Goal: Navigation & Orientation: Understand site structure

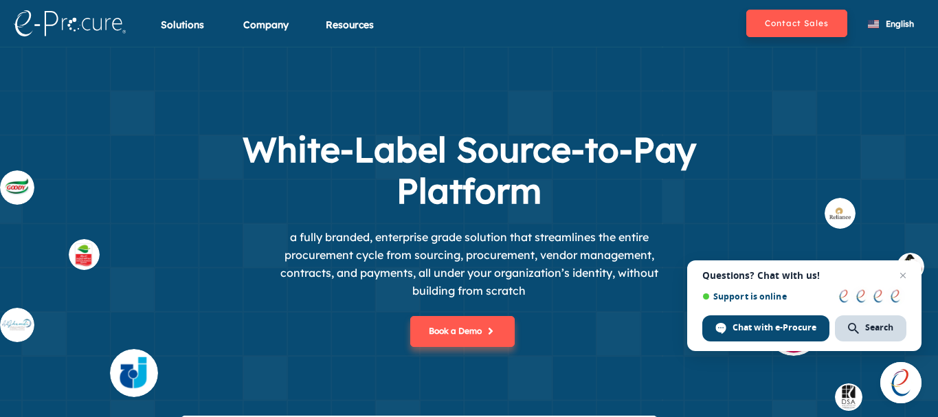
click at [836, 186] on div "White-Label Source-to-Pay Platform a fully branded, enterprise grade solution t…" at bounding box center [469, 272] width 938 height 286
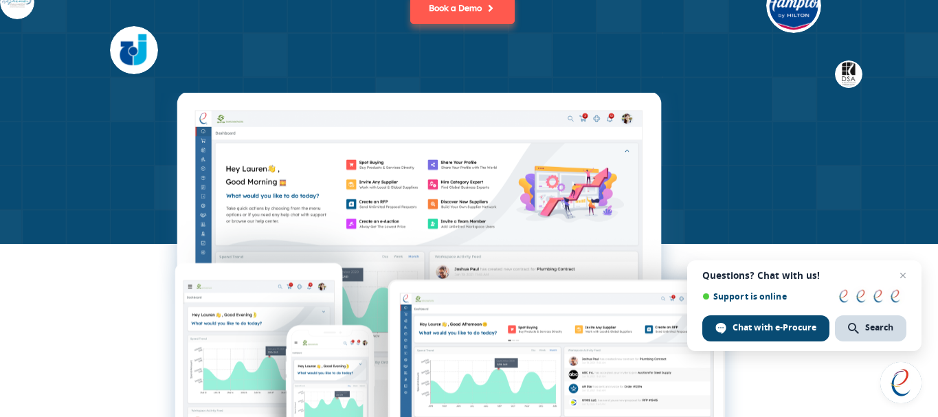
scroll to position [412, 0]
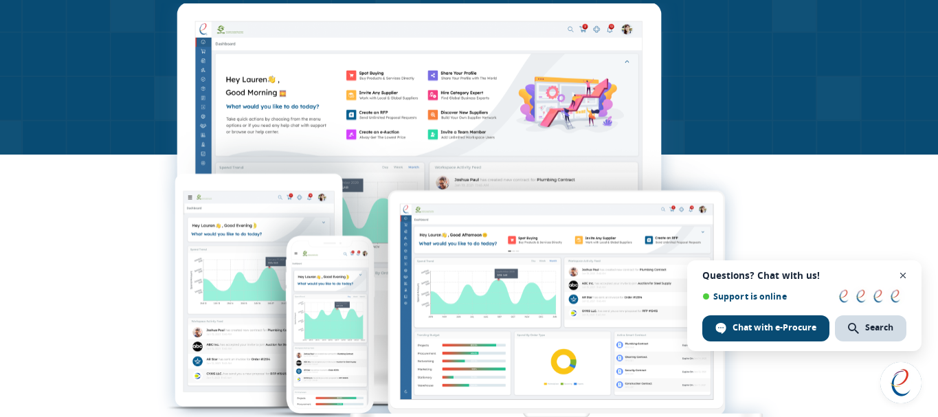
click at [900, 271] on span "Close chat" at bounding box center [902, 275] width 17 height 17
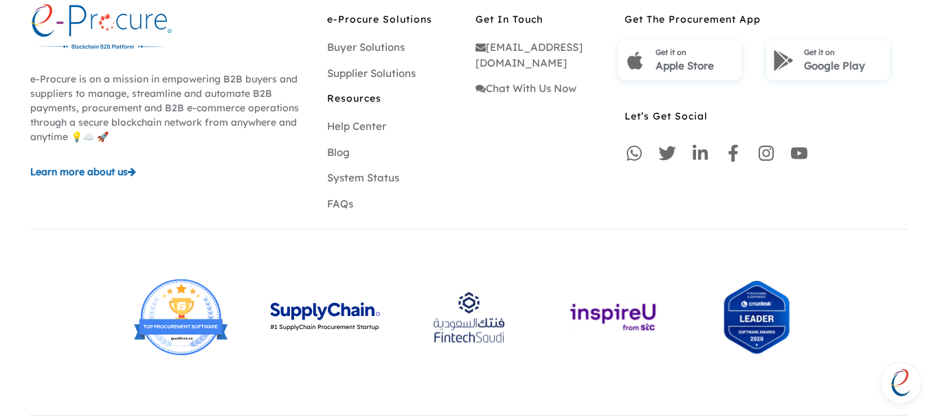
scroll to position [4214, 0]
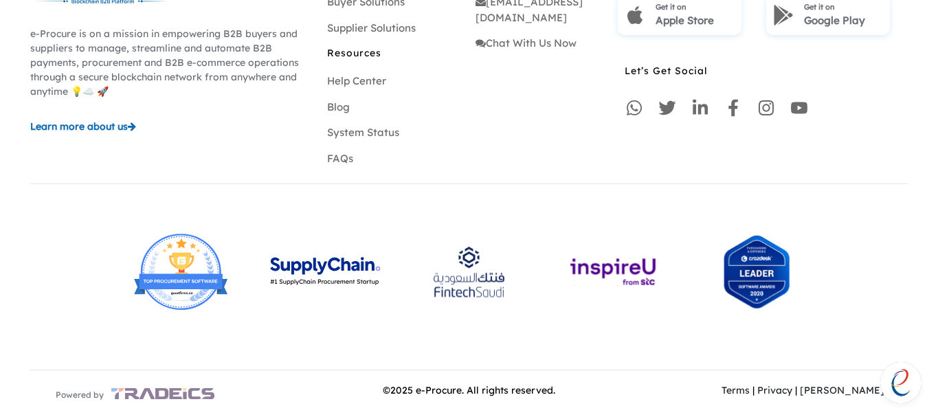
click at [792, 394] on link "Privacy" at bounding box center [774, 390] width 35 height 12
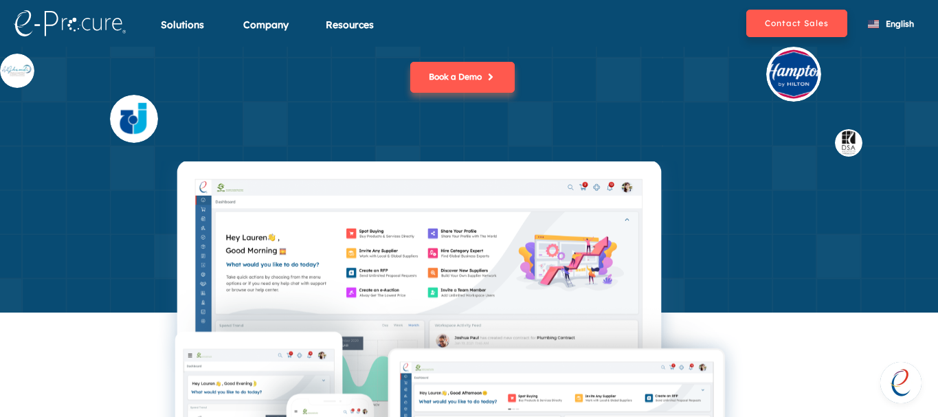
scroll to position [115, 0]
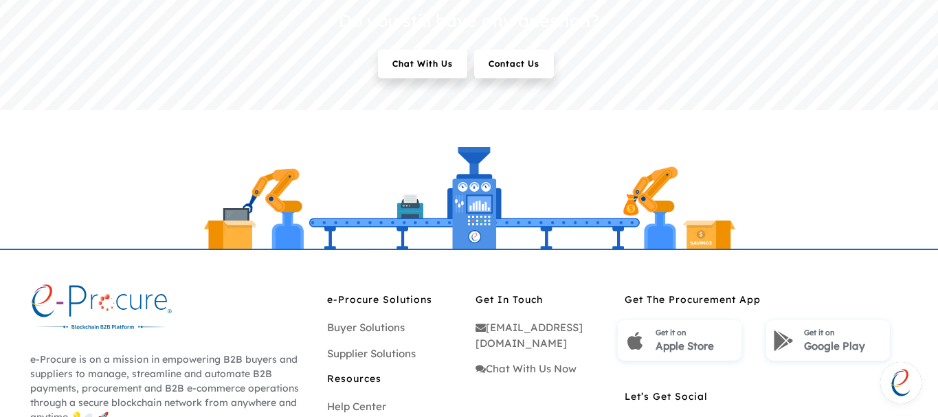
scroll to position [3229, 0]
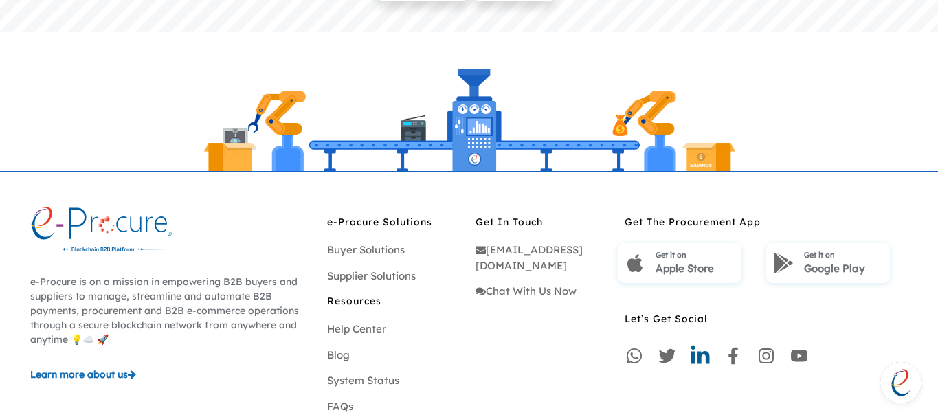
click at [703, 360] on icon at bounding box center [699, 355] width 21 height 21
